Goal: Task Accomplishment & Management: Use online tool/utility

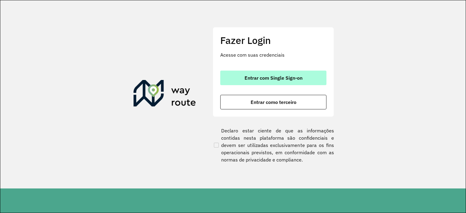
click at [278, 83] on button "Entrar com Single Sign-on" at bounding box center [273, 78] width 106 height 15
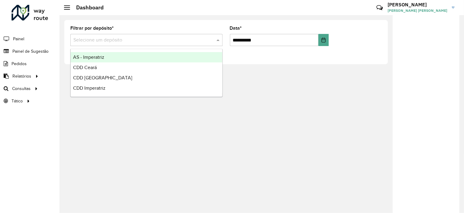
click at [159, 39] on input "text" at bounding box center [140, 40] width 134 height 7
click at [40, 53] on span "Painel de Sugestão" at bounding box center [31, 51] width 38 height 6
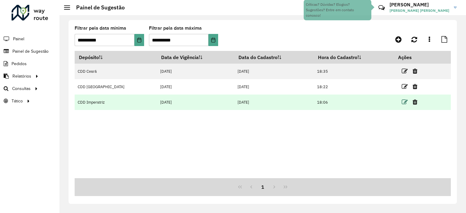
click at [402, 103] on icon at bounding box center [405, 102] width 6 height 6
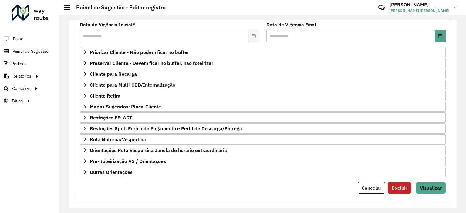
scroll to position [83, 0]
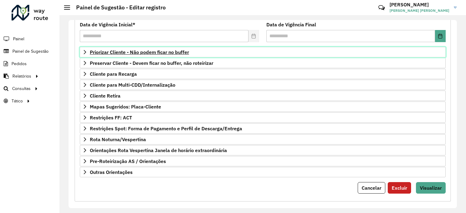
click at [125, 50] on span "Priorizar Cliente - Não podem ficar no buffer" at bounding box center [139, 52] width 99 height 5
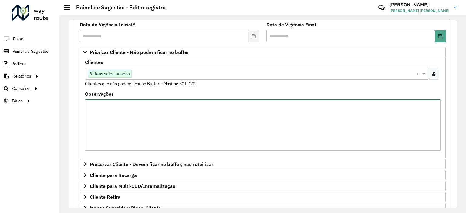
click at [124, 112] on textarea "Observações" at bounding box center [263, 125] width 356 height 51
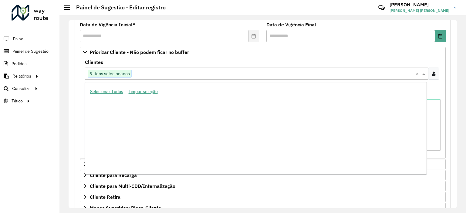
click at [204, 73] on input "text" at bounding box center [274, 73] width 284 height 7
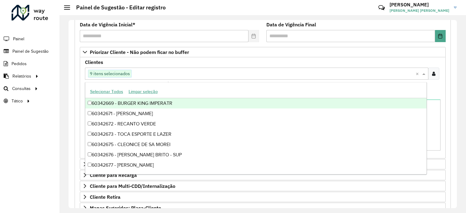
paste input "*****"
type input "*****"
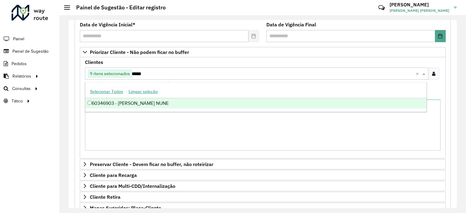
scroll to position [0, 0]
click at [181, 100] on div "60346903 - [PERSON_NAME] NUNE" at bounding box center [255, 103] width 341 height 10
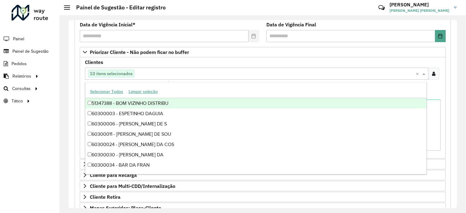
click at [211, 63] on div "Clientes Clique no botão para buscar clientes 10 itens selecionados × Clientes …" at bounding box center [263, 73] width 356 height 27
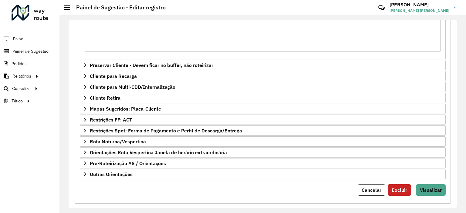
scroll to position [188, 0]
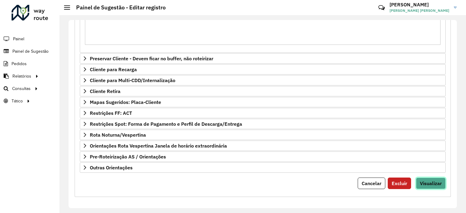
click at [422, 182] on span "Visualizar" at bounding box center [431, 184] width 22 height 6
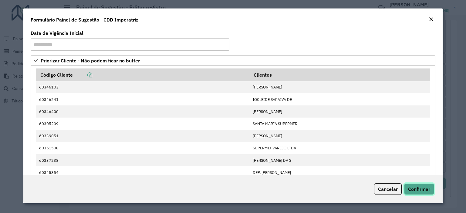
click at [423, 187] on span "Confirmar" at bounding box center [419, 189] width 22 height 6
